Goal: Transaction & Acquisition: Purchase product/service

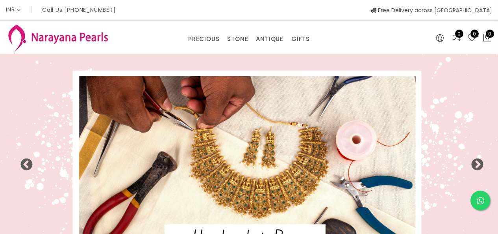
select select "INR"
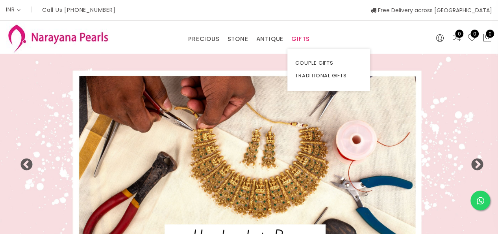
click at [303, 38] on link "GIFTS" at bounding box center [301, 39] width 19 height 12
click at [320, 73] on link "TRADITIONAL GIFTS" at bounding box center [329, 75] width 67 height 13
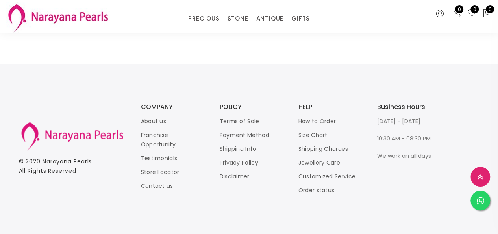
scroll to position [985, 0]
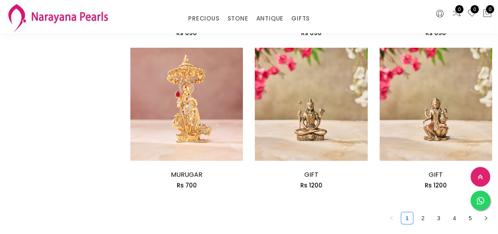
click at [431, 214] on ul "1 2 3 4 5" at bounding box center [311, 218] width 362 height 13
click at [426, 221] on link "2" at bounding box center [423, 218] width 12 height 12
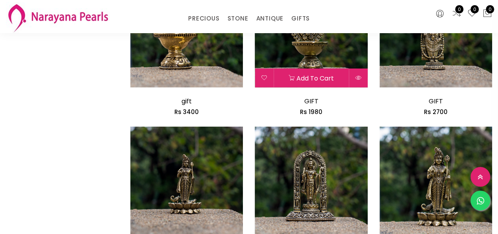
scroll to position [1064, 0]
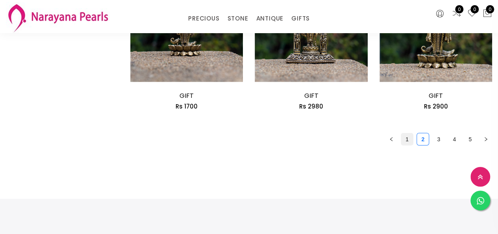
click at [409, 143] on link "1" at bounding box center [408, 139] width 12 height 12
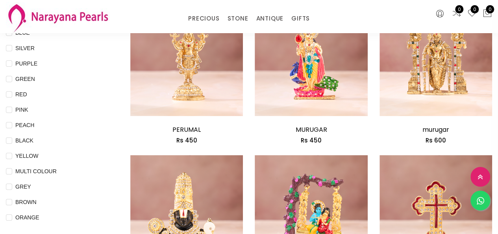
scroll to position [118, 0]
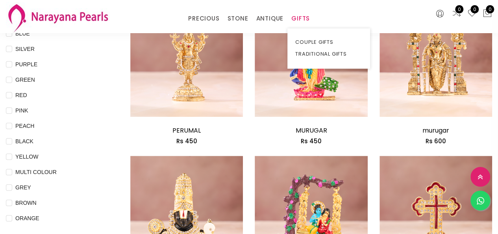
click at [301, 18] on link "GIFTS" at bounding box center [301, 19] width 19 height 12
click at [301, 17] on link "GIFTS" at bounding box center [301, 19] width 19 height 12
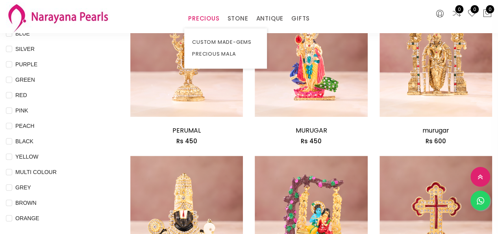
click at [206, 14] on link "PRECIOUS" at bounding box center [203, 19] width 31 height 12
click at [196, 15] on link "PRECIOUS" at bounding box center [203, 19] width 31 height 12
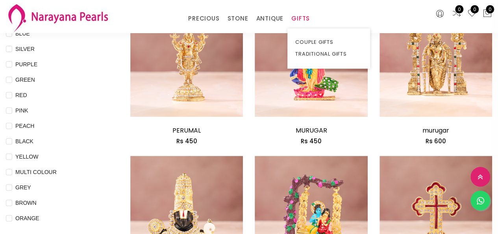
click at [299, 17] on link "GIFTS" at bounding box center [301, 19] width 19 height 12
click at [302, 48] on link "TRADITIONAL GIFTS" at bounding box center [329, 54] width 67 height 12
click at [307, 49] on link "TRADITIONAL GIFTS" at bounding box center [329, 54] width 67 height 12
click at [303, 24] on link "GIFTS" at bounding box center [301, 19] width 19 height 12
click at [318, 43] on link "COUPLE GIFTS" at bounding box center [329, 42] width 67 height 12
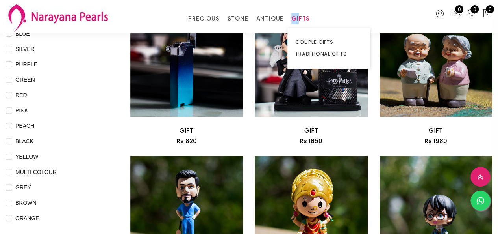
click at [298, 13] on link "GIFTS" at bounding box center [301, 19] width 19 height 12
click at [313, 53] on link "TRADITIONAL GIFTS" at bounding box center [329, 54] width 67 height 12
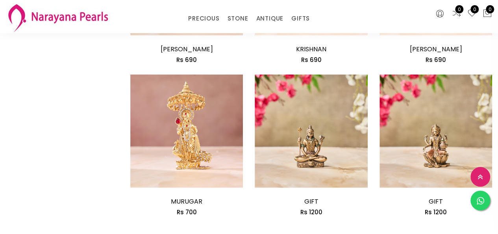
scroll to position [1024, 0]
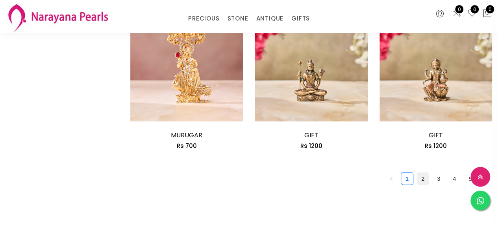
click at [420, 179] on link "2" at bounding box center [423, 179] width 12 height 12
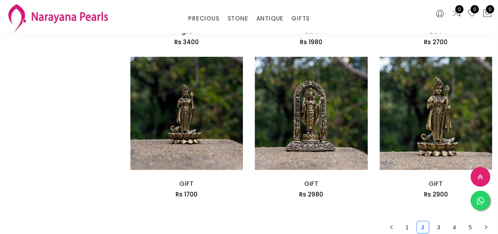
scroll to position [1024, 0]
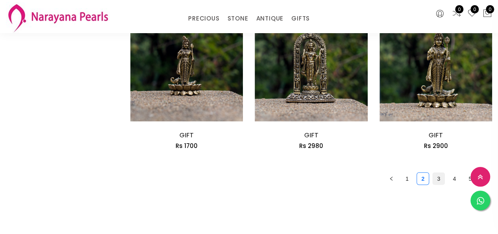
click at [437, 183] on link "3" at bounding box center [439, 179] width 12 height 12
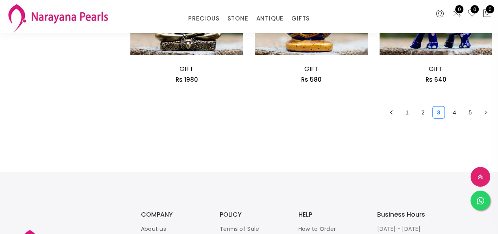
scroll to position [1103, 0]
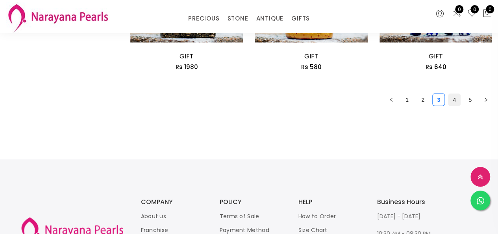
click at [453, 97] on link "4" at bounding box center [455, 100] width 12 height 12
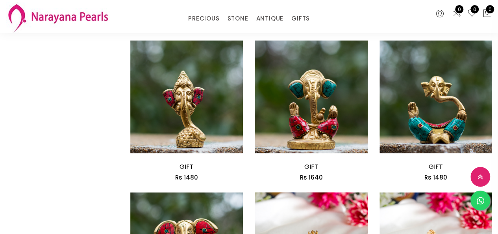
scroll to position [552, 0]
